Goal: Information Seeking & Learning: Find contact information

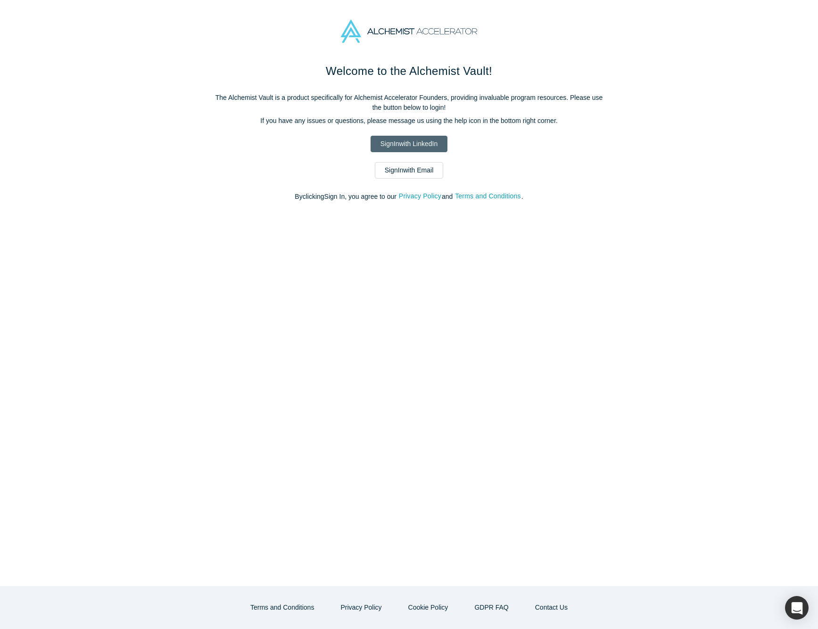
click at [409, 145] on link "Sign In with LinkedIn" at bounding box center [408, 144] width 77 height 16
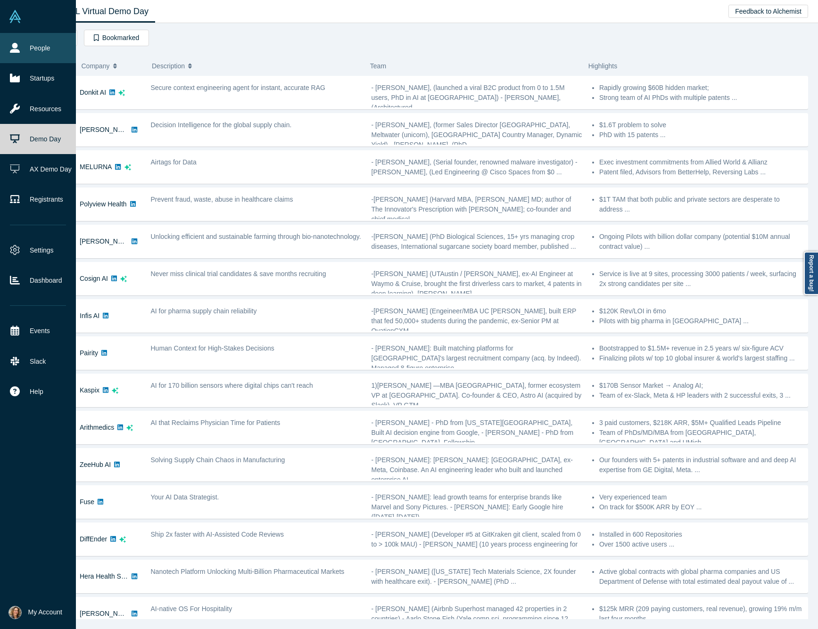
click at [13, 52] on icon at bounding box center [15, 48] width 10 height 10
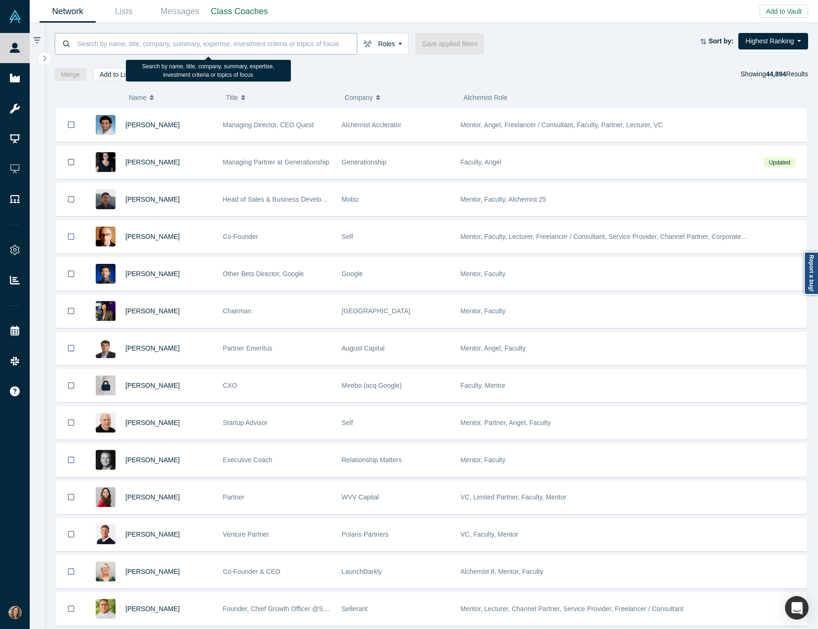
click at [153, 44] on input at bounding box center [216, 44] width 280 height 22
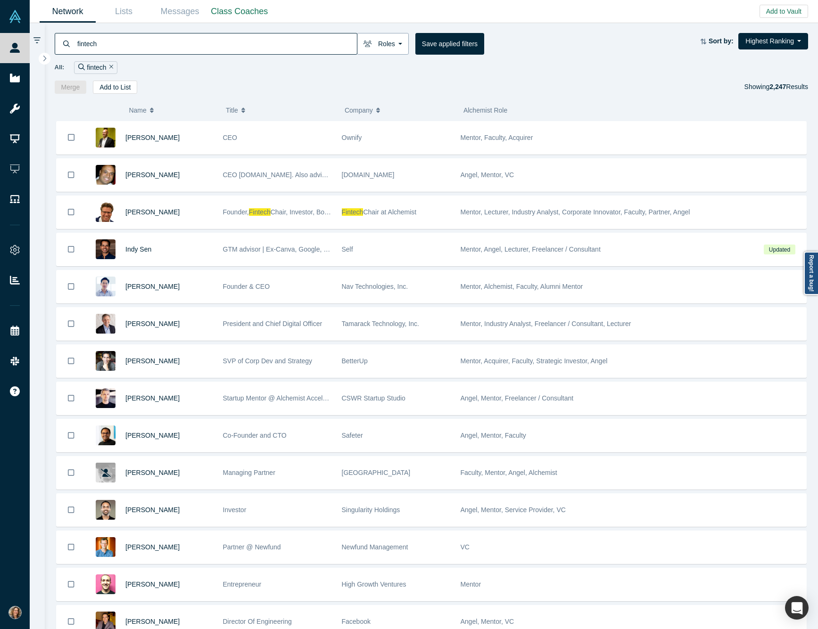
click at [389, 44] on button "Roles" at bounding box center [383, 44] width 52 height 22
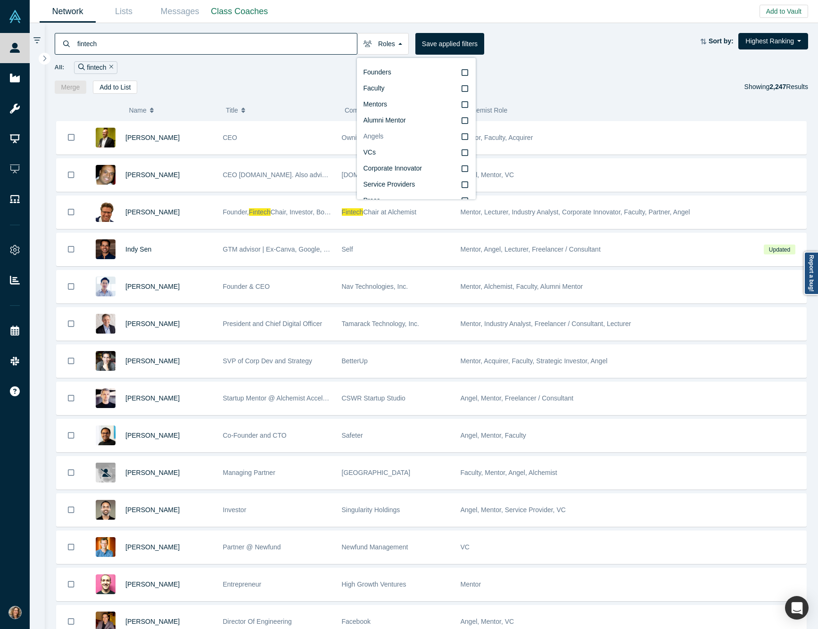
click at [465, 136] on icon at bounding box center [464, 137] width 7 height 8
click at [0, 0] on input "Angels" at bounding box center [0, 0] width 0 height 0
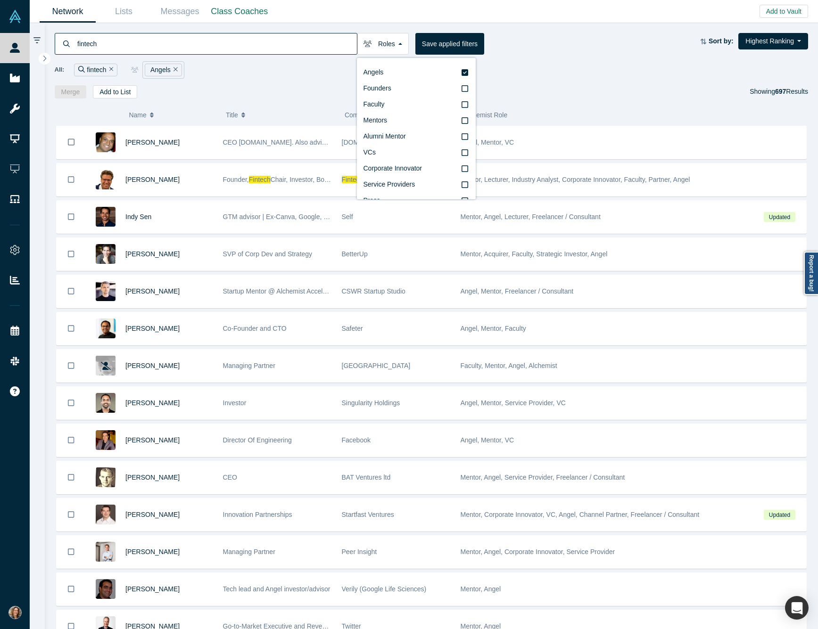
click at [574, 76] on div "All: fintech Angels" at bounding box center [432, 69] width 754 height 17
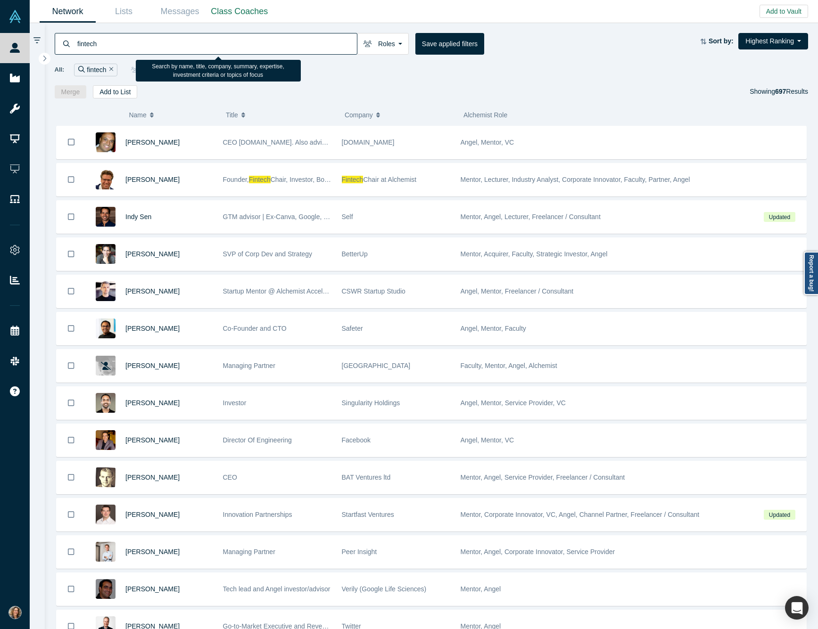
click at [243, 47] on input "fintech" at bounding box center [216, 44] width 280 height 22
type input "f"
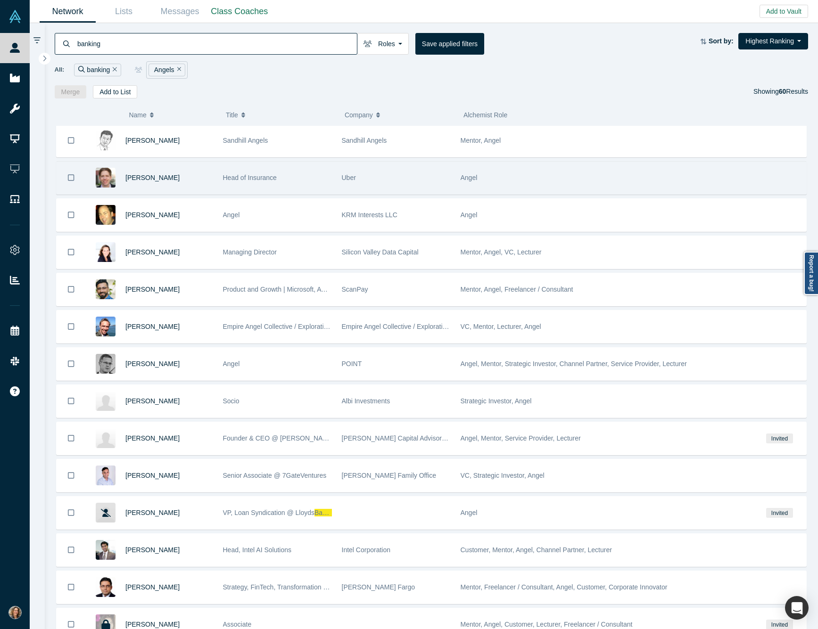
scroll to position [303, 0]
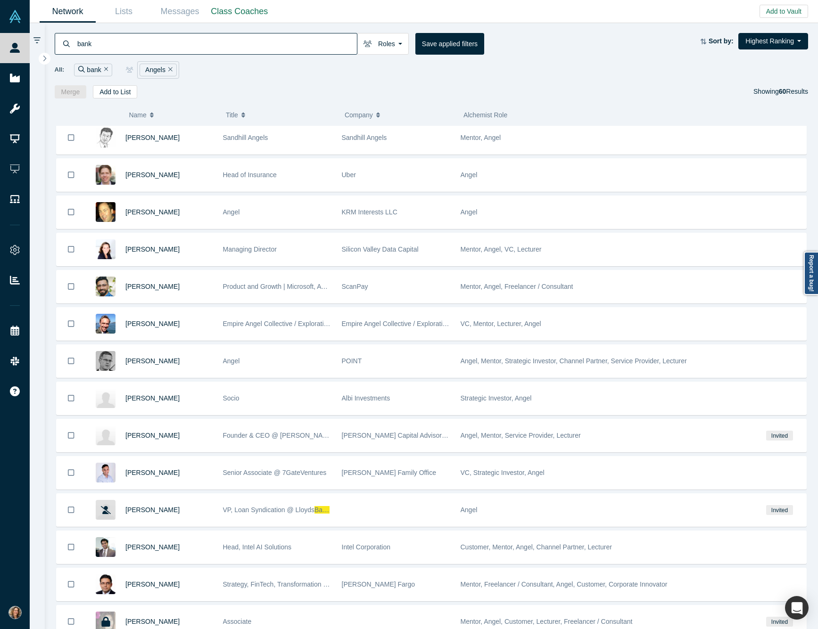
type input "bank"
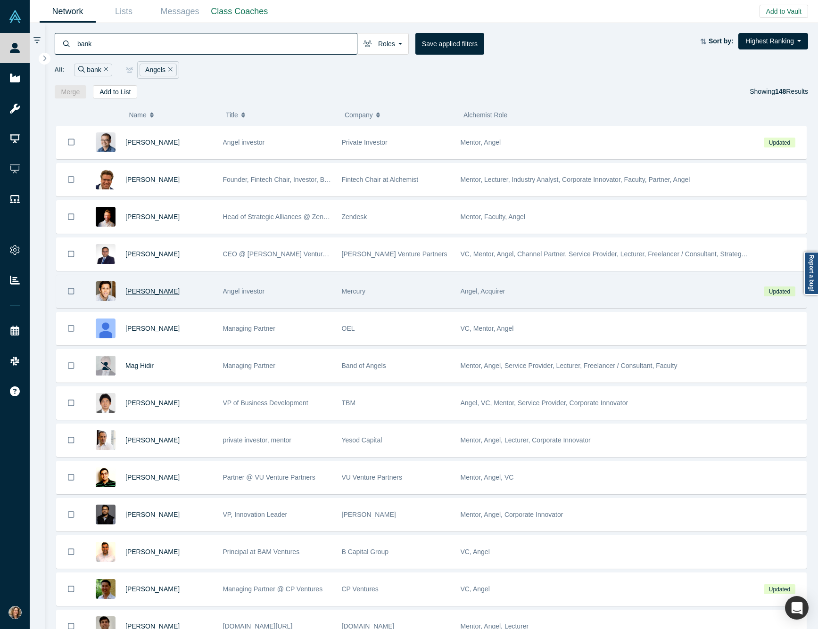
click at [153, 295] on span "[PERSON_NAME]" at bounding box center [152, 291] width 54 height 8
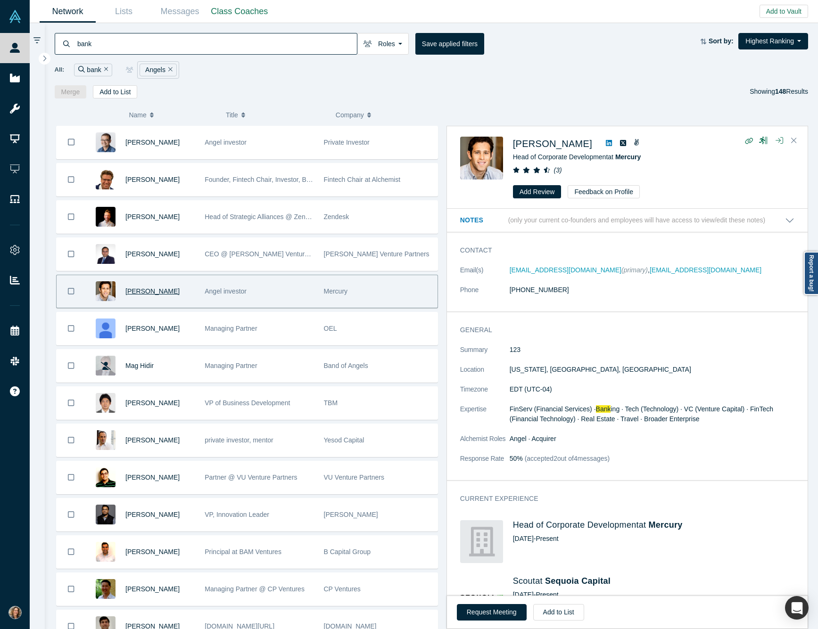
click at [639, 66] on div "All: bank Angels" at bounding box center [432, 69] width 754 height 17
click at [794, 140] on icon "Close" at bounding box center [794, 140] width 6 height 8
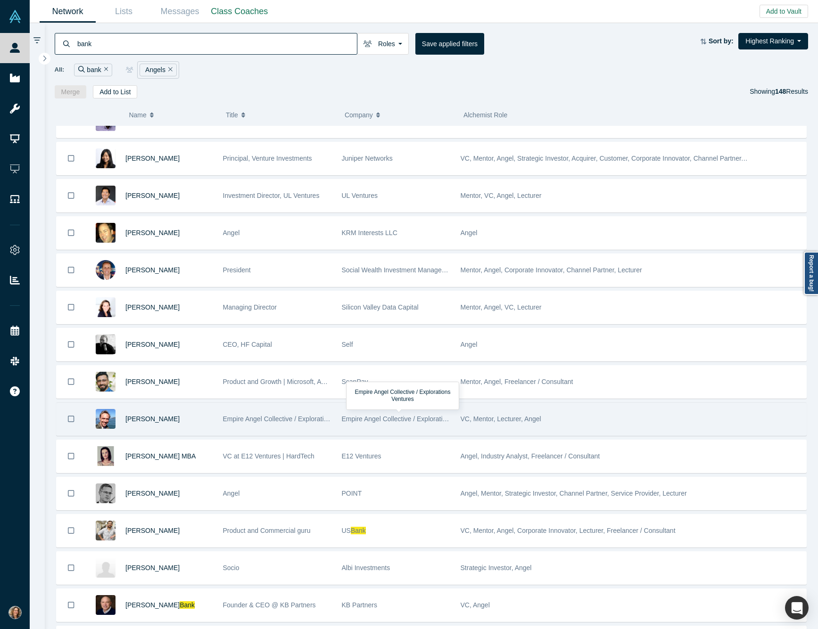
scroll to position [1030, 0]
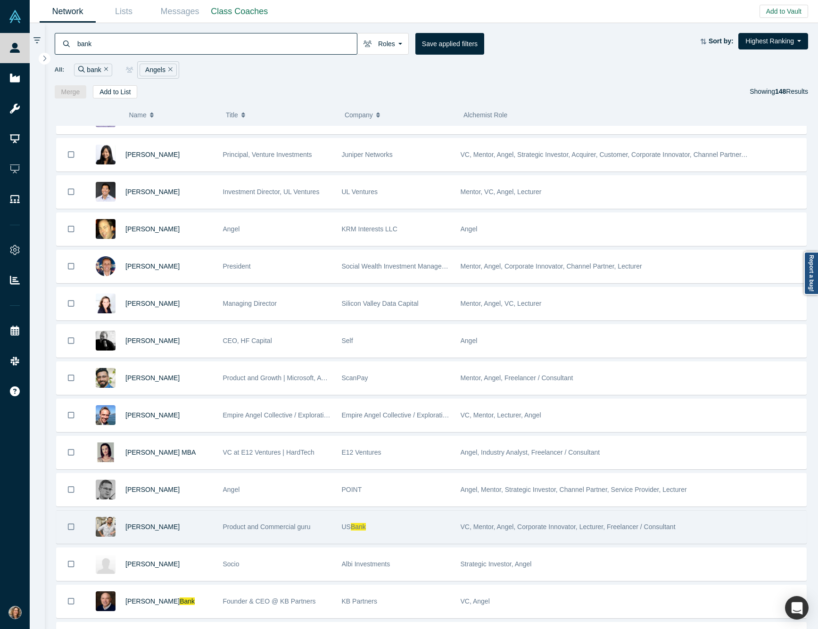
click at [141, 525] on div "Utpal Kaul" at bounding box center [169, 527] width 88 height 33
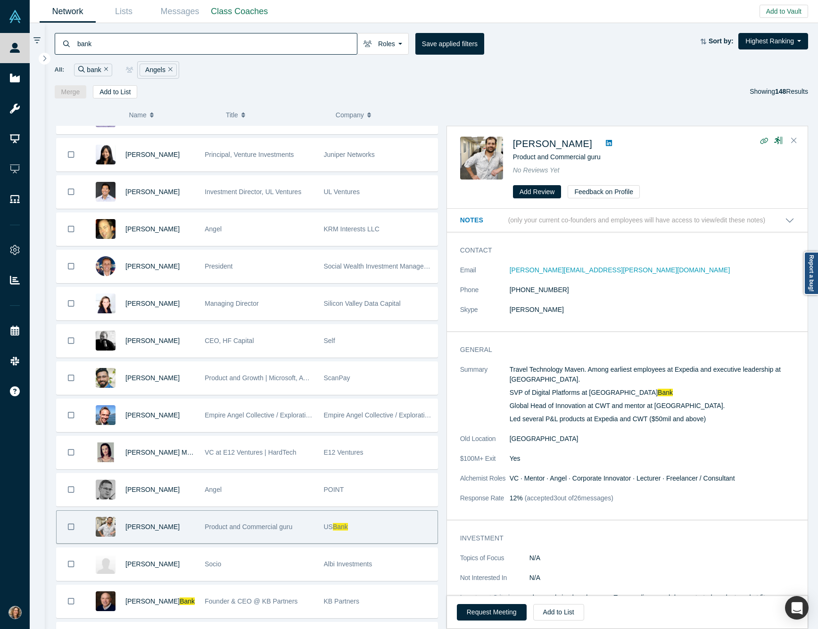
click at [141, 525] on div "Utpal Kaul" at bounding box center [159, 527] width 69 height 33
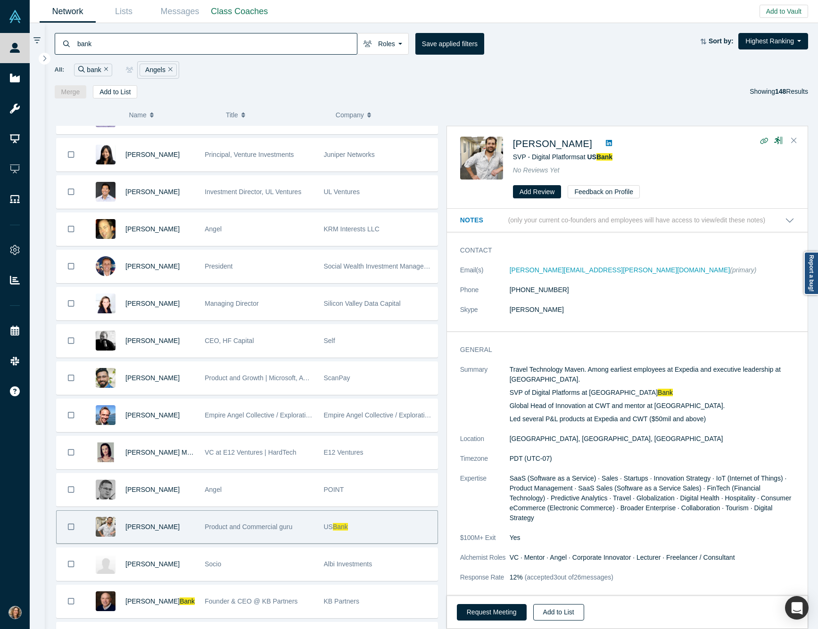
click at [564, 612] on button "Add to List" at bounding box center [558, 612] width 51 height 16
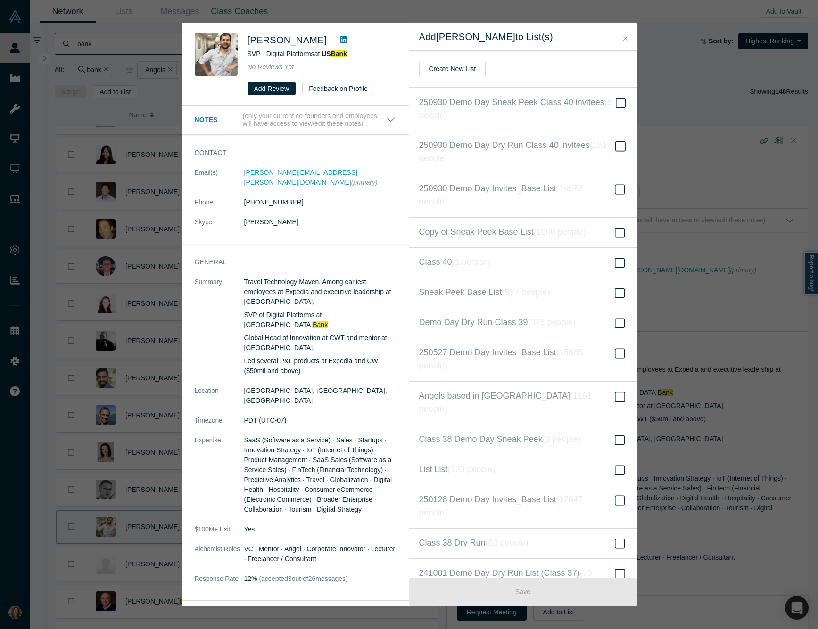
click at [625, 37] on icon "Close" at bounding box center [625, 38] width 4 height 7
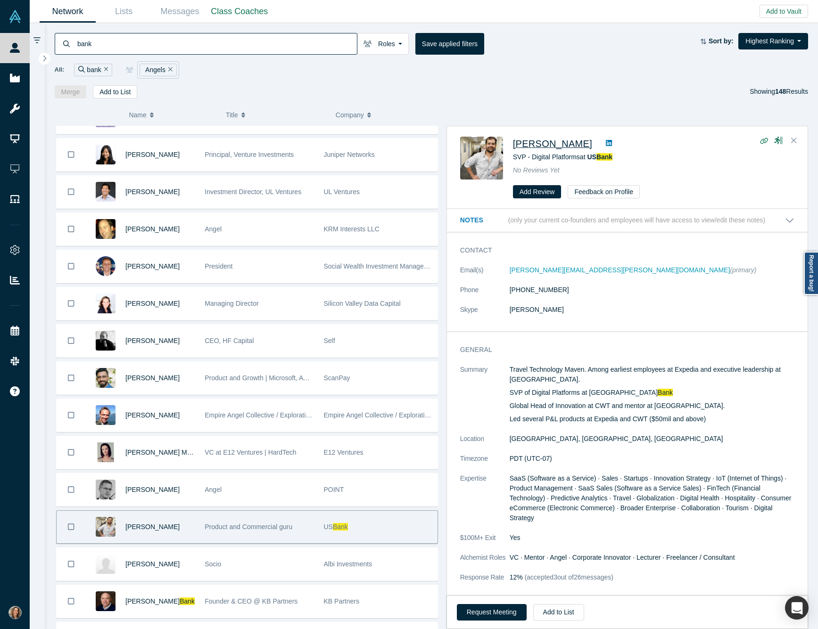
click at [539, 146] on span "Utpal Kaul" at bounding box center [552, 144] width 79 height 10
click at [793, 140] on icon "Close" at bounding box center [794, 140] width 6 height 8
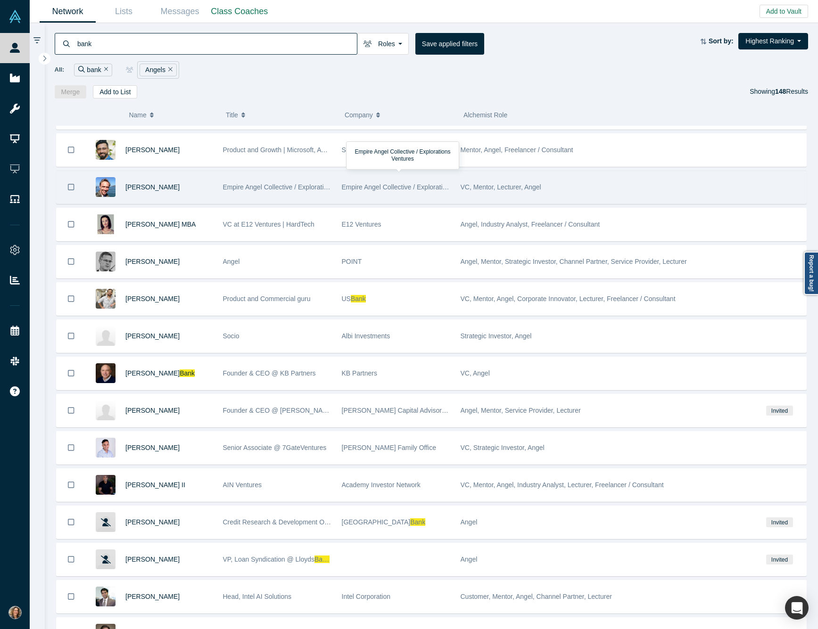
scroll to position [1259, 0]
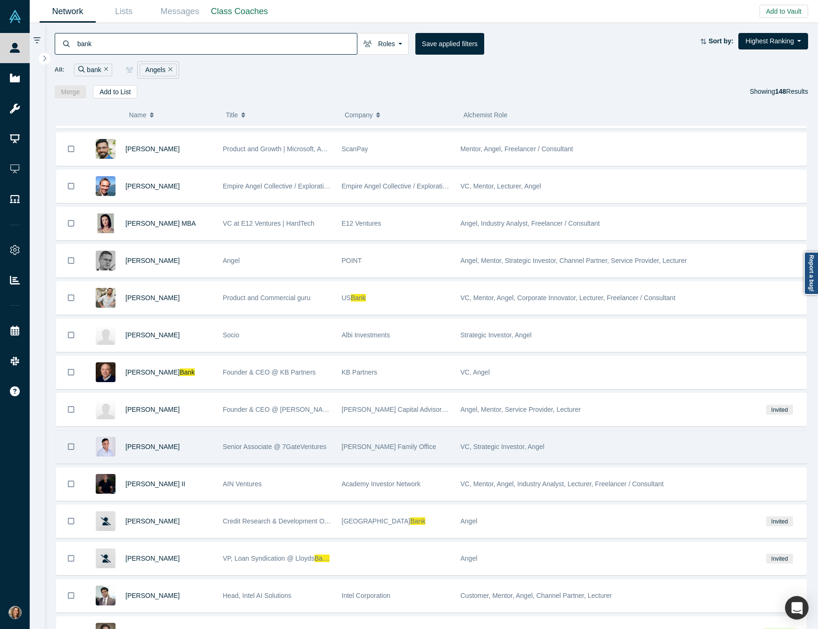
click at [129, 443] on div "Shahab Samimi" at bounding box center [169, 447] width 88 height 33
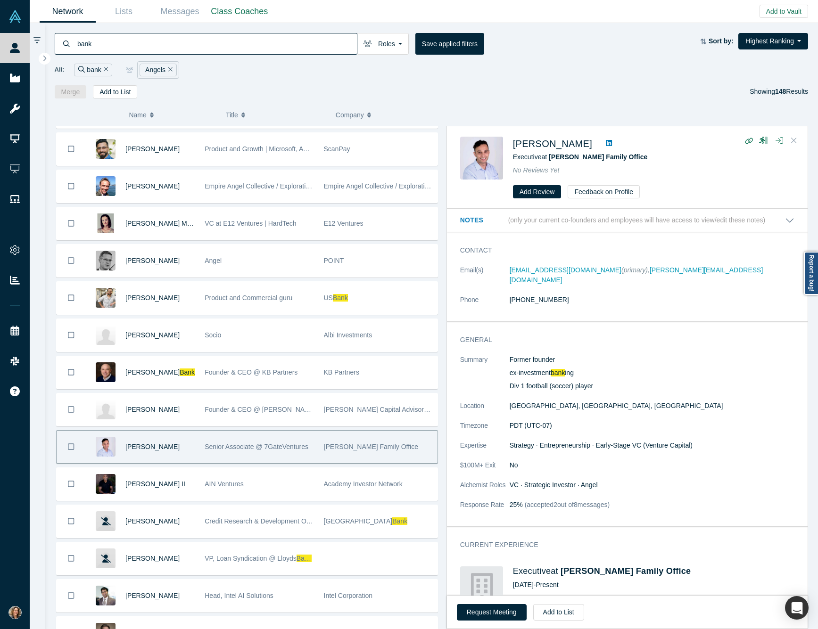
click at [796, 142] on icon "Close" at bounding box center [794, 140] width 6 height 8
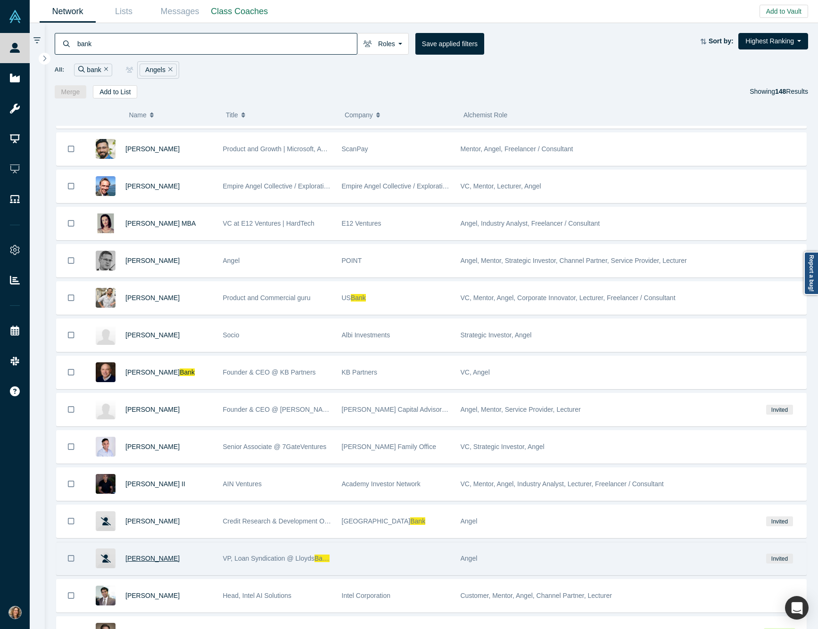
click at [151, 562] on span "Sean Bali" at bounding box center [152, 559] width 54 height 8
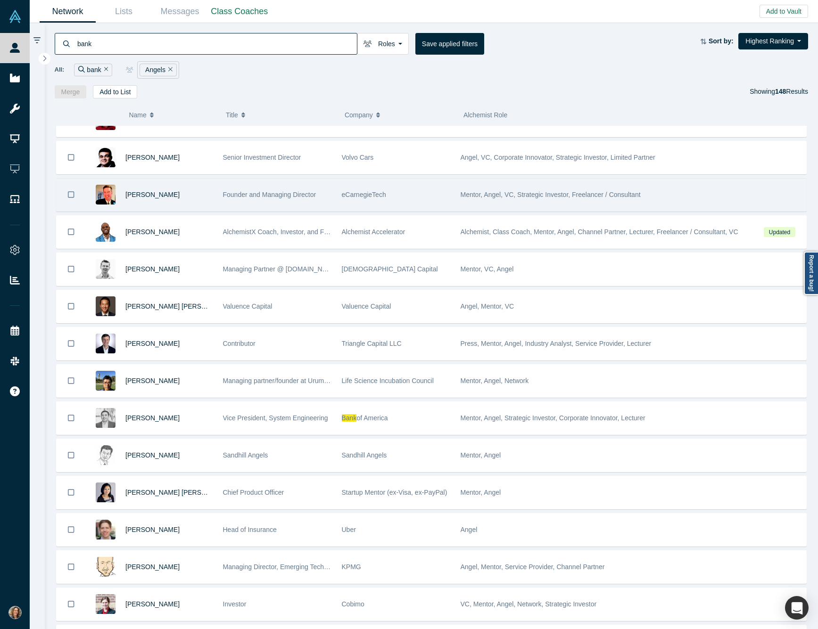
scroll to position [508, 0]
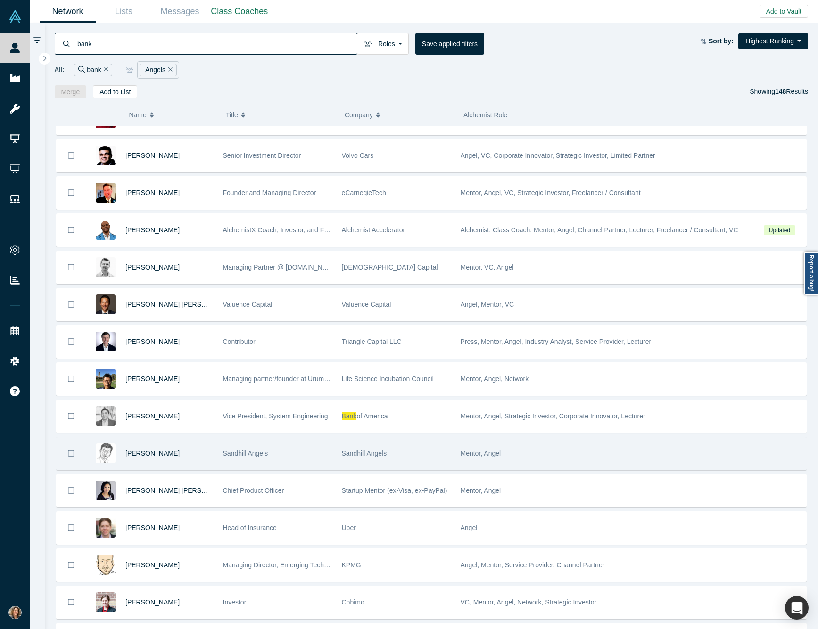
click at [244, 457] on span "Sandhill Angels" at bounding box center [245, 454] width 45 height 8
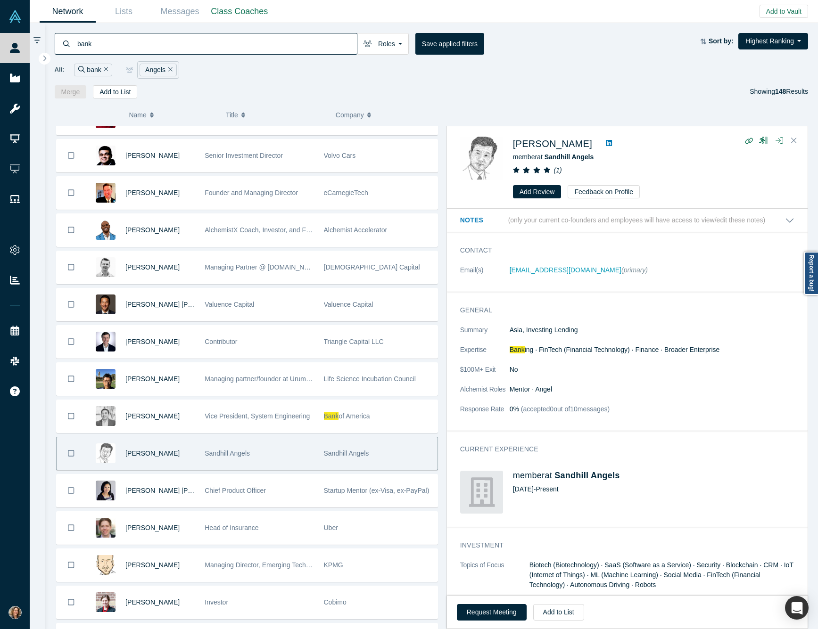
scroll to position [0, 0]
click at [535, 148] on span "Leung Kwok" at bounding box center [552, 144] width 79 height 10
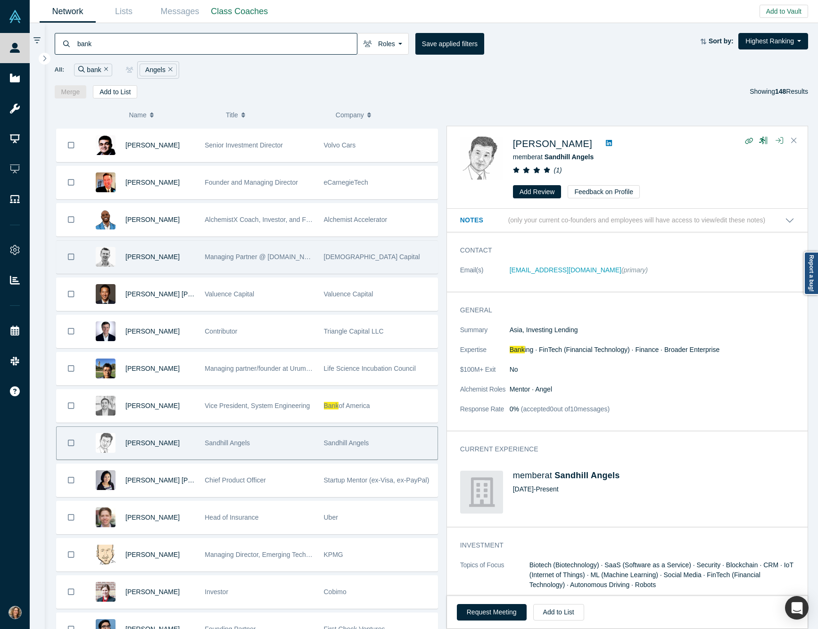
scroll to position [519, 0]
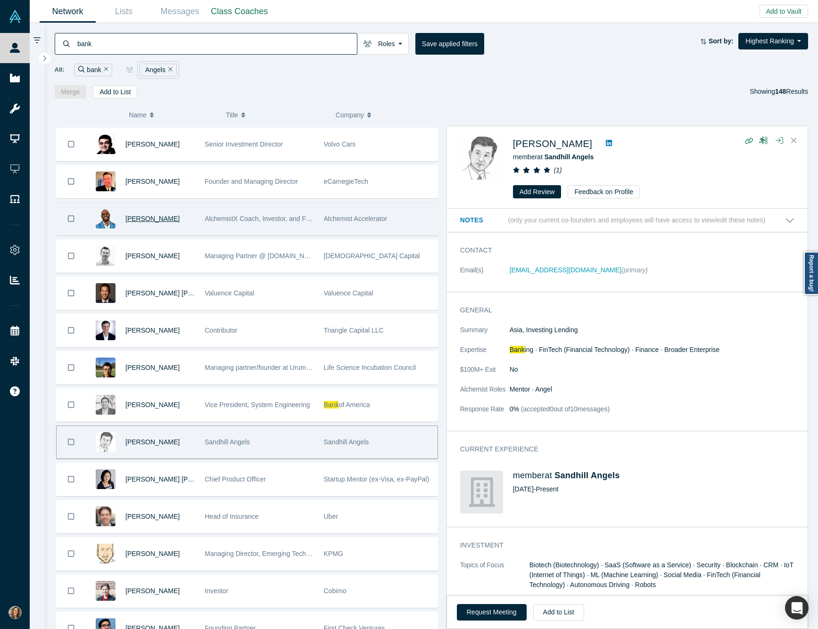
click at [162, 222] on span "Jonathan Speed" at bounding box center [152, 219] width 54 height 8
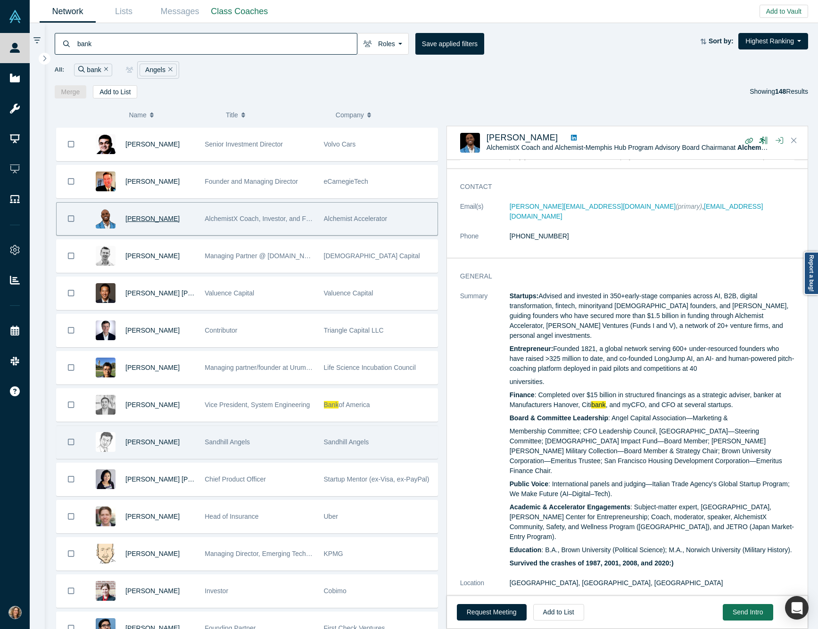
scroll to position [16, 0]
click at [532, 140] on span "Jonathan Speed" at bounding box center [522, 137] width 72 height 9
click at [792, 140] on icon "Close" at bounding box center [794, 140] width 6 height 8
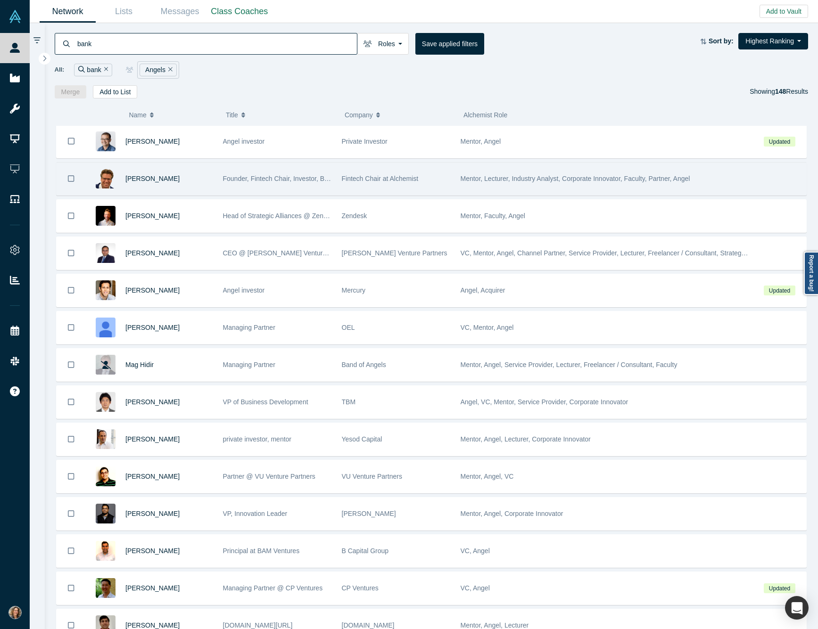
scroll to position [0, 0]
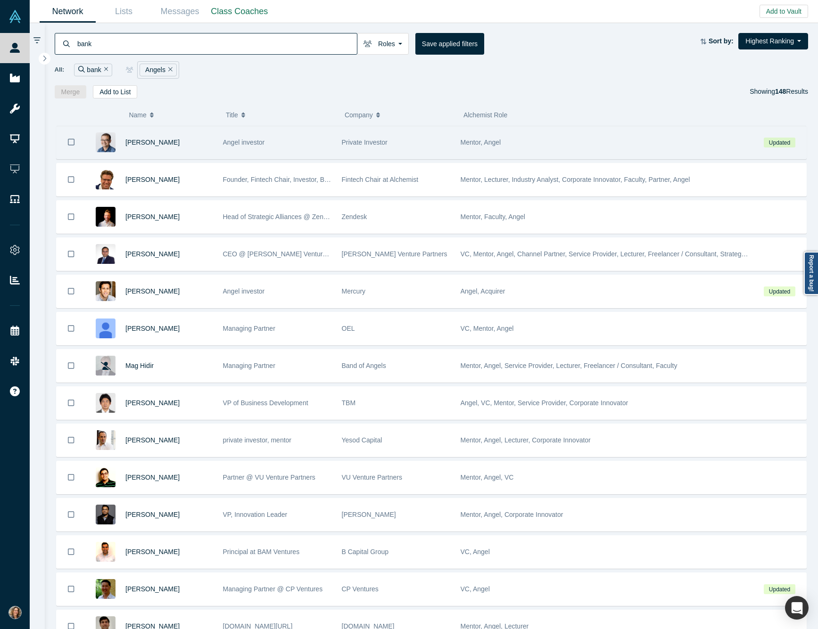
click at [138, 140] on div "Danny Chee" at bounding box center [169, 142] width 88 height 33
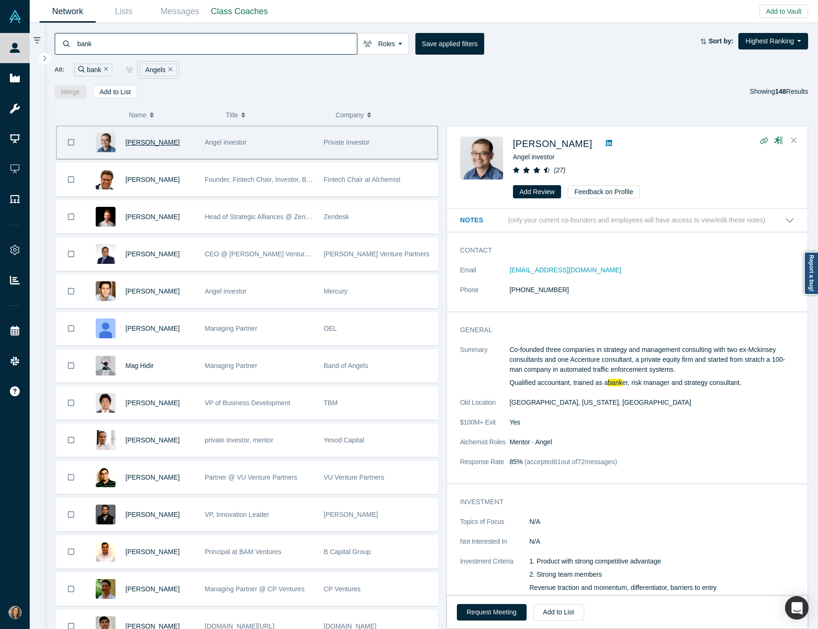
click at [142, 146] on span "Danny Chee" at bounding box center [152, 143] width 54 height 8
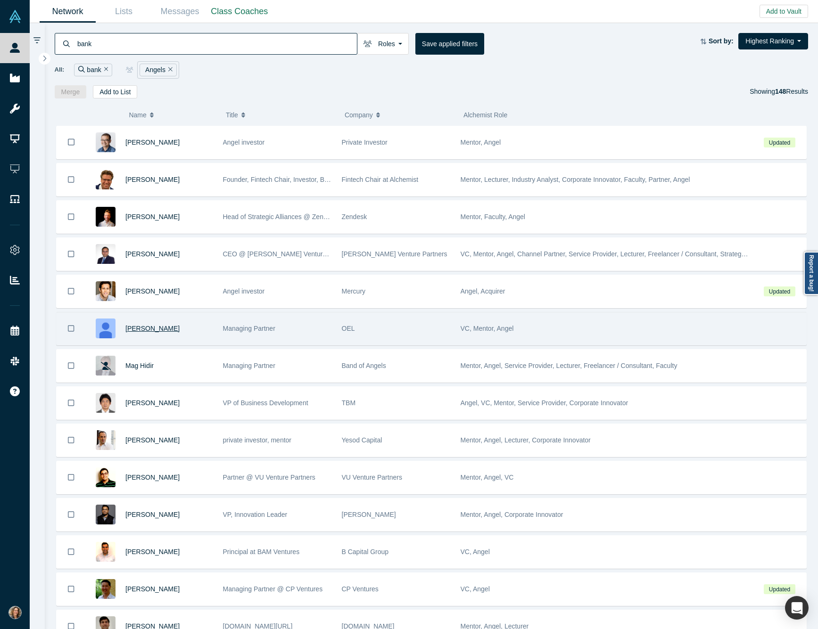
click at [156, 331] on span "Will Oberndorf" at bounding box center [152, 329] width 54 height 8
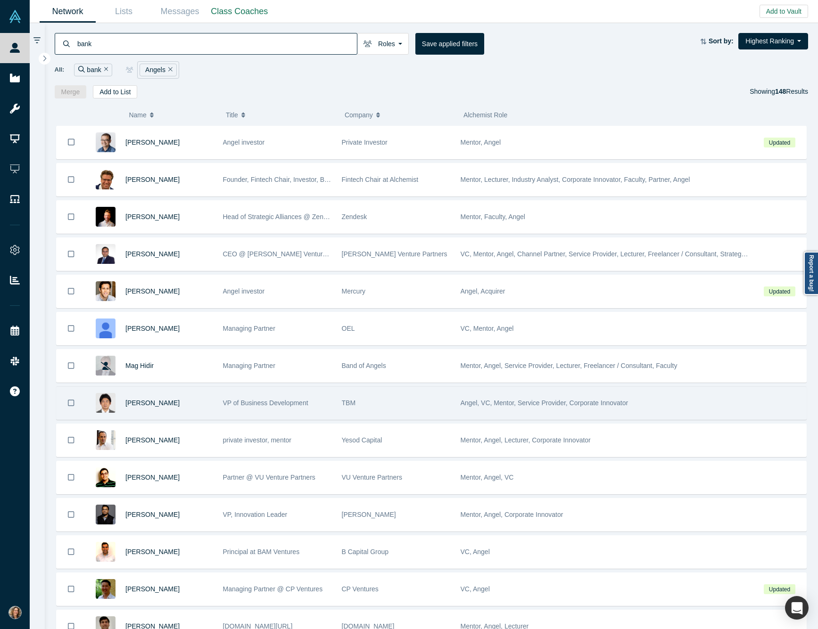
click at [213, 409] on div "Koji Sakamoto" at bounding box center [152, 403] width 132 height 33
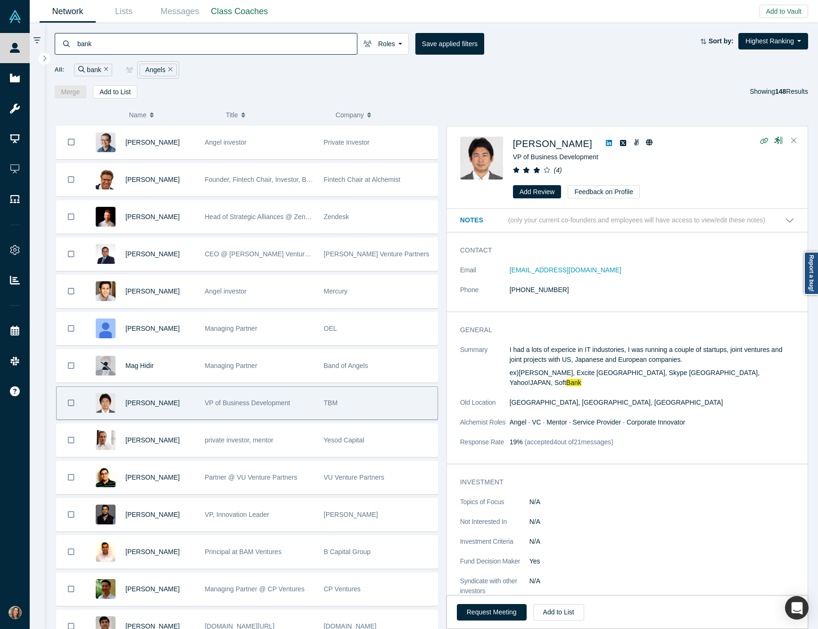
click at [213, 407] on span "VP of Business Development" at bounding box center [247, 403] width 85 height 8
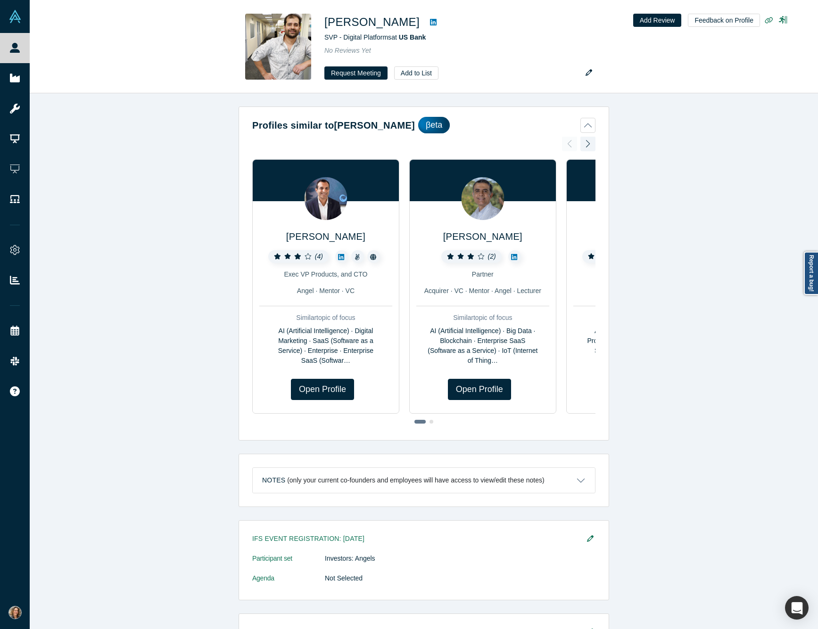
click at [588, 143] on div at bounding box center [587, 143] width 15 height 21
